Goal: Task Accomplishment & Management: Manage account settings

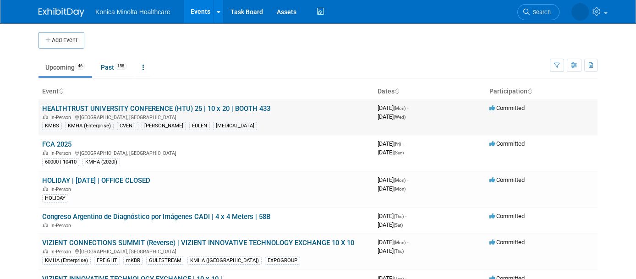
click at [109, 104] on link "HEALTHTRUST UNIVERSITY CONFERENCE (HTU) 25 | 10 x 20 | BOOTH 433" at bounding box center [156, 108] width 228 height 8
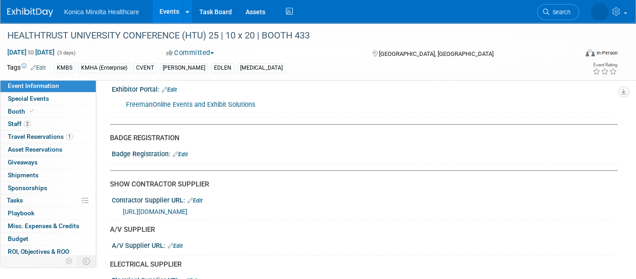
scroll to position [172, 0]
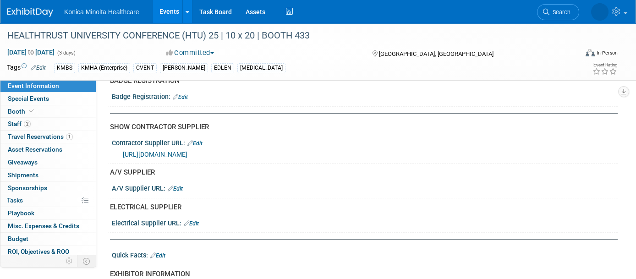
click at [187, 154] on link "[URL][DOMAIN_NAME]" at bounding box center [155, 154] width 65 height 7
click at [179, 187] on link "Edit" at bounding box center [175, 188] width 15 height 6
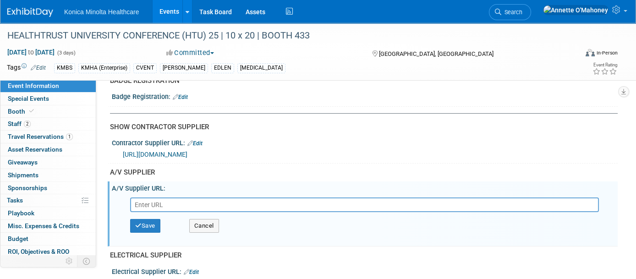
click at [202, 204] on input "text" at bounding box center [364, 204] width 468 height 15
paste input "https://eventnow.encoreglobal.com/checkout/#shipping"
type input "https://eventnow.encoreglobal.com/checkout/#shipping"
click at [152, 223] on button "Save" at bounding box center [145, 226] width 30 height 14
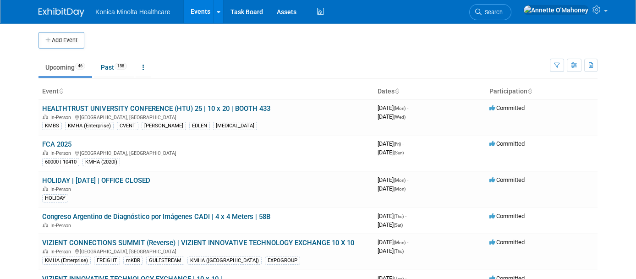
click at [112, 105] on link "HEALTHTRUST UNIVERSITY CONFERENCE (HTU) 25 | 10 x 20 | BOOTH 433" at bounding box center [156, 108] width 228 height 8
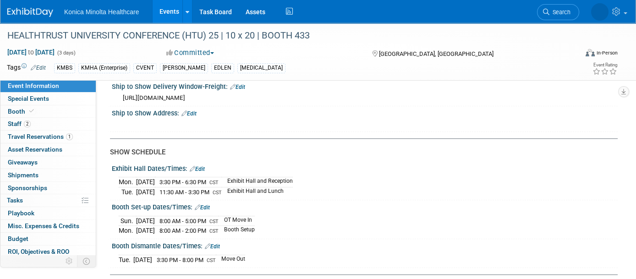
scroll to position [1030, 0]
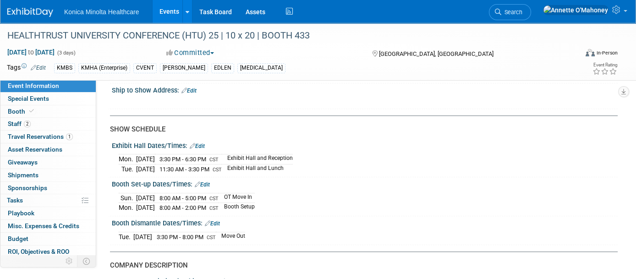
click at [181, 234] on span "3:30 PM - 8:00 PM" at bounding box center [180, 237] width 47 height 7
click at [217, 222] on link "Edit" at bounding box center [212, 223] width 15 height 6
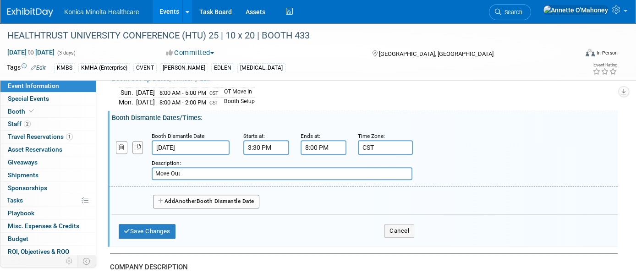
scroll to position [1145, 0]
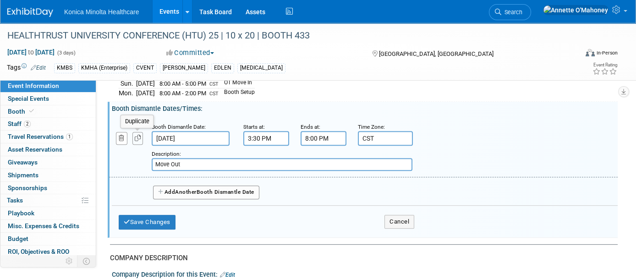
click at [136, 133] on button "button" at bounding box center [137, 138] width 11 height 12
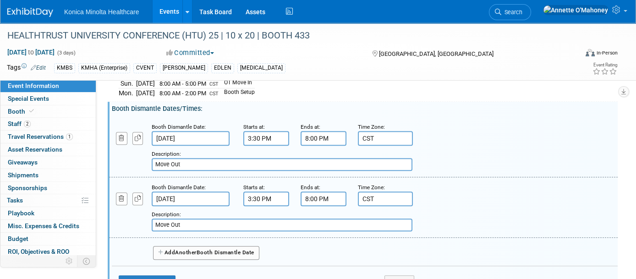
click at [186, 197] on input "Aug 19, 2025" at bounding box center [191, 198] width 78 height 15
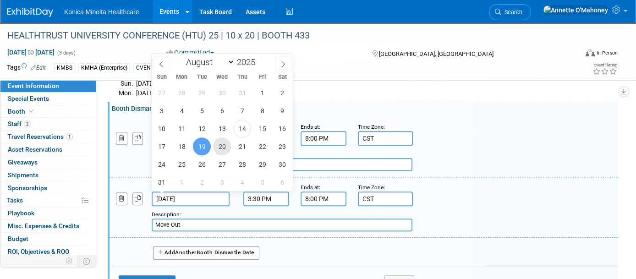
click at [224, 152] on span "20" at bounding box center [222, 146] width 18 height 18
type input "Aug 20, 2025"
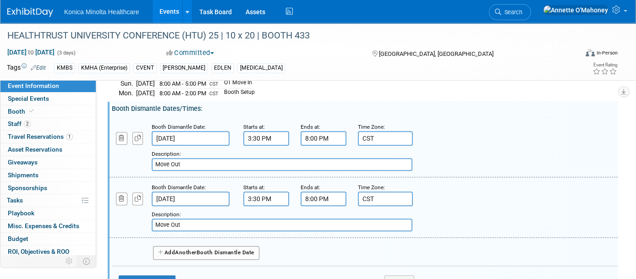
click at [248, 196] on input "3:30 PM" at bounding box center [266, 198] width 46 height 15
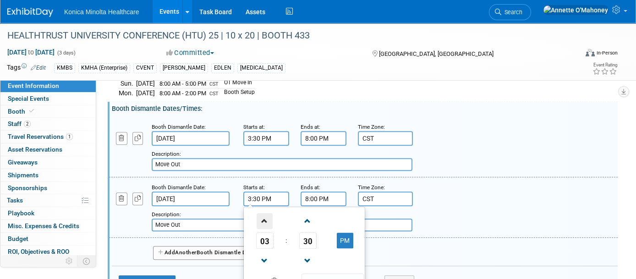
click at [261, 221] on span at bounding box center [264, 221] width 16 height 16
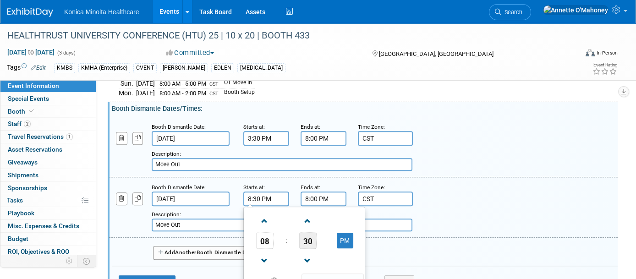
click at [305, 239] on span "30" at bounding box center [307, 240] width 17 height 16
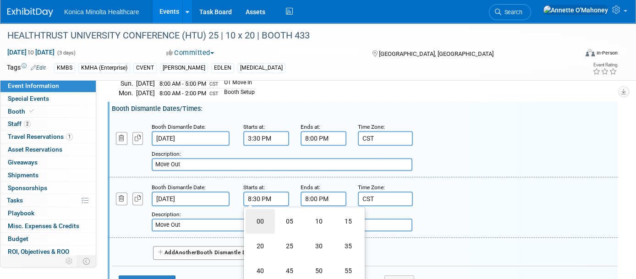
click at [260, 214] on td "00" at bounding box center [259, 221] width 29 height 25
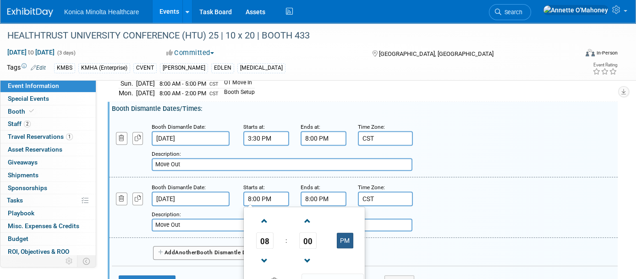
click at [342, 239] on button "PM" at bounding box center [345, 241] width 16 height 16
type input "8:00 AM"
click at [305, 196] on input "8:00 PM" at bounding box center [323, 198] width 46 height 15
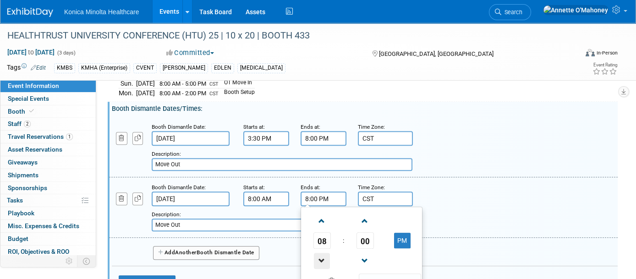
click at [325, 254] on span at bounding box center [322, 261] width 16 height 16
click at [323, 254] on span at bounding box center [322, 261] width 16 height 16
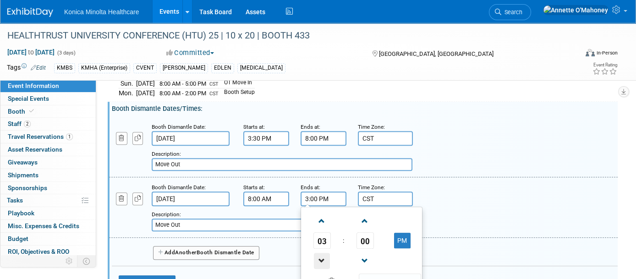
click at [323, 253] on span at bounding box center [322, 261] width 16 height 16
type input "2:00 PM"
click at [216, 223] on input "Move Out" at bounding box center [282, 224] width 261 height 13
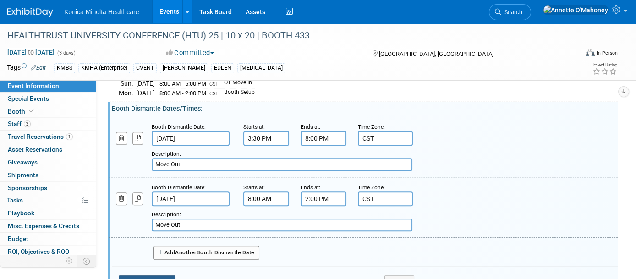
click at [149, 275] on button "Save Changes" at bounding box center [147, 282] width 57 height 15
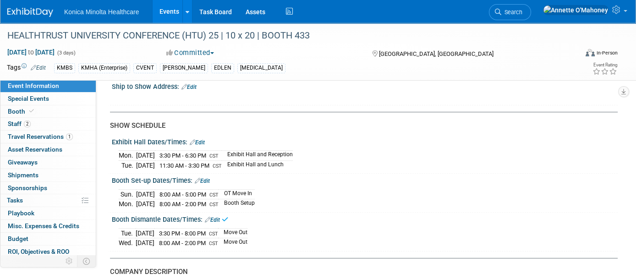
scroll to position [1030, 0]
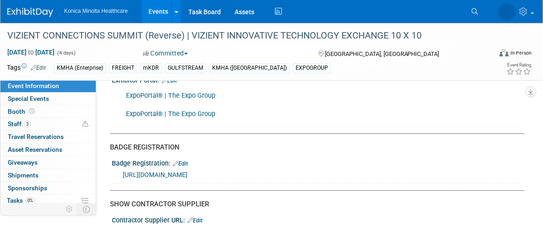
drag, startPoint x: 373, startPoint y: 176, endPoint x: 135, endPoint y: 172, distance: 238.1
click at [135, 172] on div "[URL][DOMAIN_NAME]" at bounding box center [320, 174] width 395 height 11
drag, startPoint x: 135, startPoint y: 172, endPoint x: 145, endPoint y: 170, distance: 9.8
click at [145, 171] on link "[URL][DOMAIN_NAME]" at bounding box center [155, 174] width 65 height 7
click at [387, 174] on div "[URL][DOMAIN_NAME]" at bounding box center [320, 174] width 395 height 11
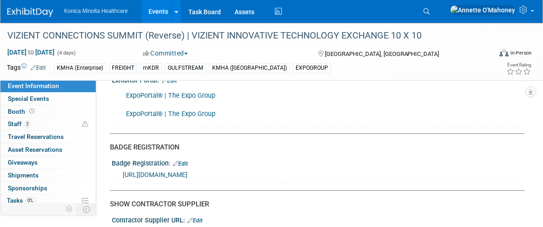
drag, startPoint x: 358, startPoint y: 174, endPoint x: 119, endPoint y: 175, distance: 238.6
click at [119, 175] on div "[URL][DOMAIN_NAME]" at bounding box center [318, 173] width 399 height 13
copy link "[URL][DOMAIN_NAME]"
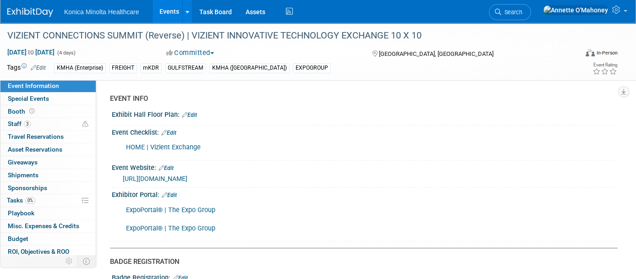
click at [187, 178] on link "[URL][DOMAIN_NAME]" at bounding box center [155, 178] width 65 height 7
